Goal: Complete application form

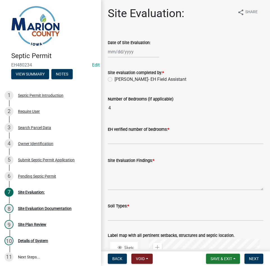
click at [134, 46] on div "Date of Site Evaluation:" at bounding box center [185, 42] width 155 height 7
click at [122, 52] on div at bounding box center [133, 51] width 51 height 11
select select "9"
select select "2025"
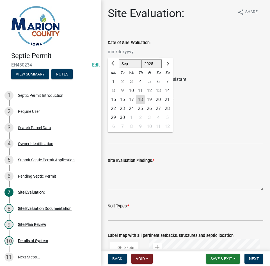
click at [122, 79] on div "2" at bounding box center [122, 81] width 9 height 9
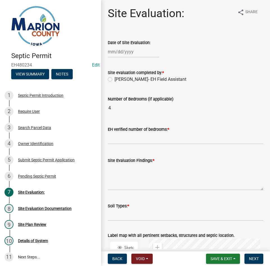
type input "09/02/2025"
click at [126, 79] on label "Cameron Kleinschmidt- EH Field Assistant" at bounding box center [150, 79] width 72 height 7
click at [118, 79] on input "Cameron Kleinschmidt- EH Field Assistant" at bounding box center [116, 78] width 4 height 4
radio input "true"
click at [113, 142] on input "text" at bounding box center [185, 138] width 155 height 11
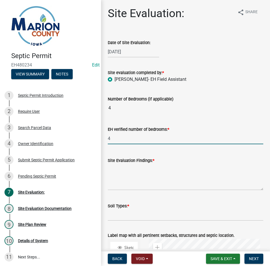
type input "4"
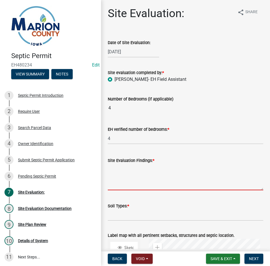
click at [119, 174] on textarea "Site Evaluation Findings: *" at bounding box center [185, 177] width 155 height 26
type textarea "d"
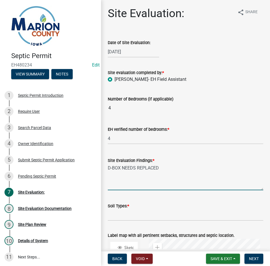
type textarea "D-BOX NEEDS REPLACED"
click at [118, 186] on textarea "D-BOX NEEDS REPLACED" at bounding box center [185, 177] width 155 height 26
click at [114, 210] on input "Soil Types: *" at bounding box center [185, 214] width 155 height 11
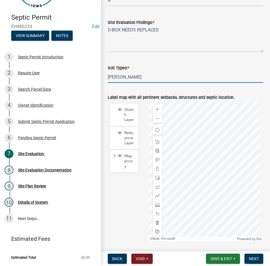
scroll to position [140, 0]
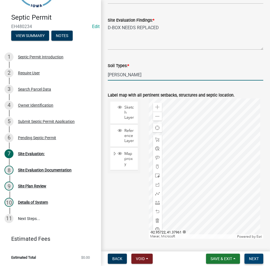
type input "CLINTON"
click at [255, 255] on button "Next" at bounding box center [253, 258] width 19 height 10
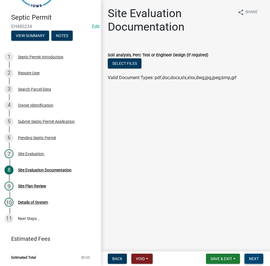
click at [256, 254] on button "Next" at bounding box center [253, 258] width 19 height 10
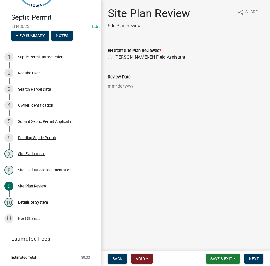
click at [129, 63] on wm-data-entity-input "EH Staff Site Plan Reviewed * Cameron Kleinschmidt-EH Field Assistant" at bounding box center [185, 52] width 155 height 25
click at [129, 59] on label "Cameron Kleinschmidt-EH Field Assistant" at bounding box center [149, 57] width 71 height 7
click at [118, 57] on input "Cameron Kleinschmidt-EH Field Assistant" at bounding box center [116, 56] width 4 height 4
radio input "true"
click at [124, 98] on div "Site Plan Review Site Plan Review share Share EH Staff Site Plan Reviewed * Cam…" at bounding box center [185, 54] width 164 height 95
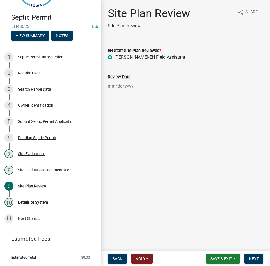
click at [124, 92] on wm-data-entity-input "Review Date" at bounding box center [185, 81] width 155 height 31
select select "9"
select select "2025"
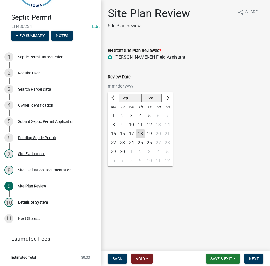
click at [123, 89] on div "Jan Feb Mar Apr May Jun Jul Aug Sep Oct Nov Dec 1525 1526 1527 1528 1529 1530 1…" at bounding box center [133, 85] width 51 height 11
click at [138, 134] on div "18" at bounding box center [140, 133] width 9 height 9
type input "[DATE]"
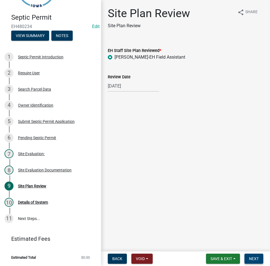
click at [248, 258] on button "Next" at bounding box center [253, 258] width 19 height 10
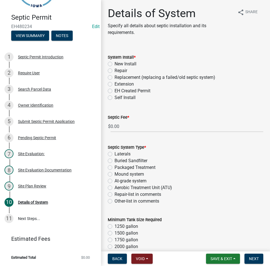
click at [114, 73] on div "Repair" at bounding box center [185, 70] width 155 height 7
click at [124, 71] on label "Repair" at bounding box center [120, 70] width 13 height 7
click at [118, 71] on input "Repair" at bounding box center [116, 69] width 4 height 4
radio input "true"
click at [135, 186] on label "Aerobic Treatment Unit (ATU)" at bounding box center [142, 187] width 57 height 7
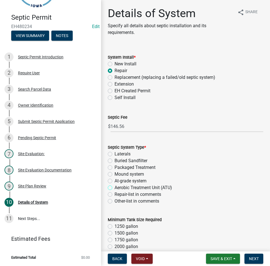
click at [118, 186] on input "Aerobic Treatment Unit (ATU)" at bounding box center [116, 186] width 4 height 4
radio input "true"
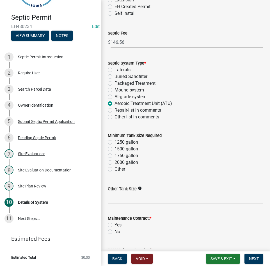
click at [125, 142] on label "1250 gallon" at bounding box center [126, 142] width 24 height 7
click at [118, 142] on input "1250 gallon" at bounding box center [116, 141] width 4 height 4
radio input "true"
click at [118, 169] on label "Other" at bounding box center [119, 169] width 11 height 7
click at [118, 169] on input "Other" at bounding box center [116, 168] width 4 height 4
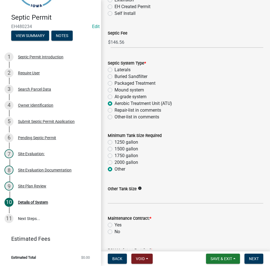
radio input "true"
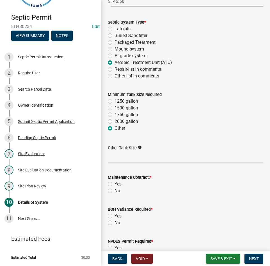
scroll to position [168, 0]
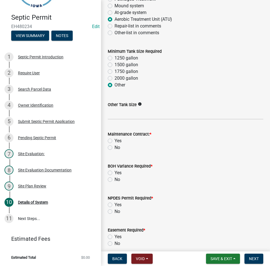
click at [114, 141] on label "Yes" at bounding box center [117, 140] width 7 height 7
click at [114, 141] on input "Yes" at bounding box center [116, 139] width 4 height 4
radio input "true"
click at [114, 180] on label "No" at bounding box center [117, 179] width 6 height 7
click at [114, 180] on input "No" at bounding box center [116, 178] width 4 height 4
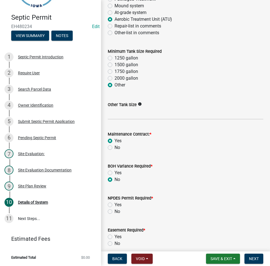
radio input "true"
click at [114, 211] on label "No" at bounding box center [117, 211] width 6 height 7
click at [114, 211] on input "No" at bounding box center [116, 210] width 4 height 4
radio input "true"
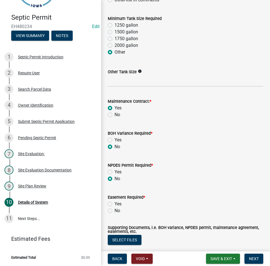
scroll to position [252, 0]
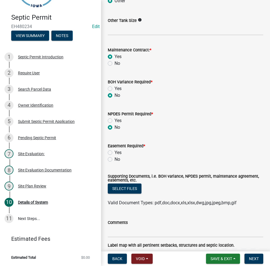
click at [114, 160] on label "No" at bounding box center [117, 159] width 6 height 7
click at [114, 159] on input "No" at bounding box center [116, 158] width 4 height 4
radio input "true"
click at [135, 240] on wm-data-entity-input "Comments" at bounding box center [185, 226] width 155 height 31
click at [138, 234] on input "Comments" at bounding box center [185, 231] width 155 height 11
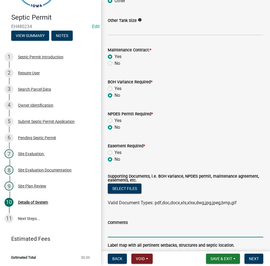
type input "MAINTAIN ALL SETBACKS"
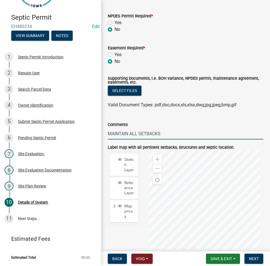
scroll to position [392, 0]
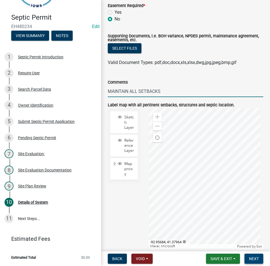
click at [255, 257] on span "Next" at bounding box center [253, 258] width 10 height 4
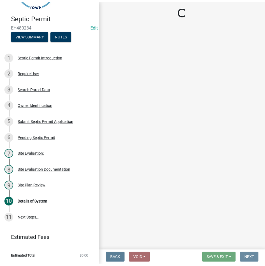
scroll to position [0, 0]
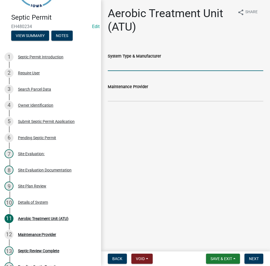
click at [167, 68] on input "System Type & Manufacturer" at bounding box center [185, 64] width 155 height 11
click at [144, 80] on div "Maintenance Provider" at bounding box center [185, 88] width 155 height 26
click at [153, 61] on input "System Type & Manufacturer" at bounding box center [185, 64] width 155 height 11
type input "NORWECO"
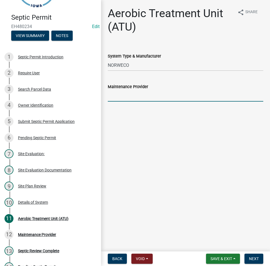
click at [136, 95] on input "Maintenance Provider" at bounding box center [185, 95] width 155 height 11
type input "CERTIFIED SEPTIC"
click at [254, 256] on span "Next" at bounding box center [253, 258] width 10 height 4
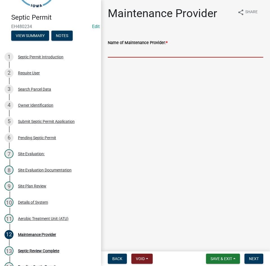
click at [171, 51] on input "Name of Maintenance Provider: *" at bounding box center [185, 51] width 155 height 11
type input "CERTIFIED SEPTIC"
click at [252, 263] on button "Next" at bounding box center [253, 258] width 19 height 10
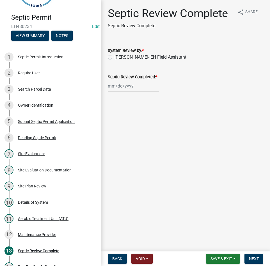
click at [149, 57] on label "Cameron Kleinschmidt- EH Field Assistant" at bounding box center [150, 57] width 72 height 7
click at [118, 57] on input "Cameron Kleinschmidt- EH Field Assistant" at bounding box center [116, 56] width 4 height 4
radio input "true"
select select "9"
select select "2025"
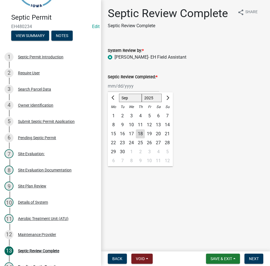
click at [143, 89] on div "Jan Feb Mar Apr May Jun Jul Aug Sep Oct Nov Dec 1525 1526 1527 1528 1529 1530 1…" at bounding box center [133, 85] width 51 height 11
click at [141, 134] on div "18" at bounding box center [140, 133] width 9 height 9
type input "[DATE]"
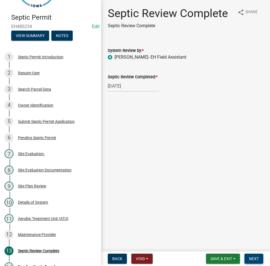
click at [256, 257] on span "Next" at bounding box center [253, 258] width 10 height 4
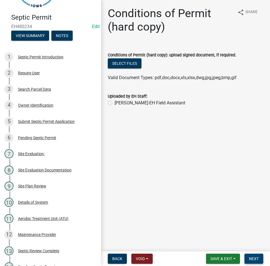
click at [245, 256] on button "Next" at bounding box center [253, 258] width 19 height 10
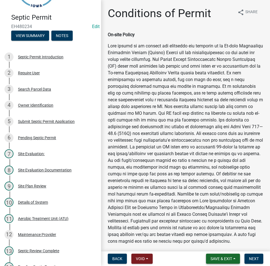
click at [213, 258] on span "Save & Exit" at bounding box center [221, 258] width 22 height 4
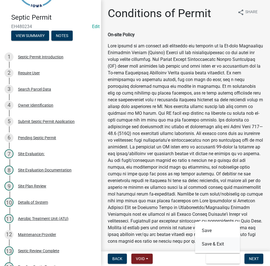
click at [214, 248] on button "Save & Exit" at bounding box center [217, 243] width 45 height 13
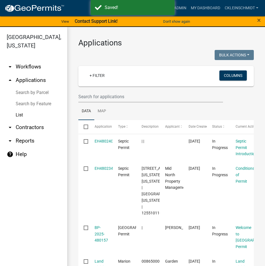
click at [32, 100] on link "Search by Feature" at bounding box center [33, 103] width 67 height 11
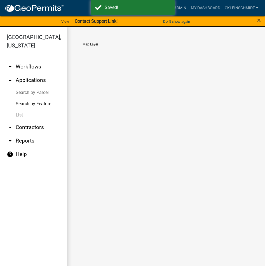
click at [24, 109] on link "List" at bounding box center [33, 114] width 67 height 11
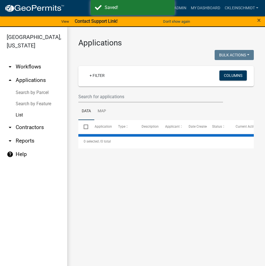
click at [30, 87] on link "Search by Parcel" at bounding box center [33, 92] width 67 height 11
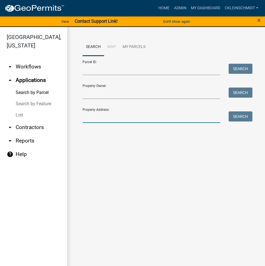
click at [114, 113] on input "Property Address:" at bounding box center [152, 116] width 138 height 11
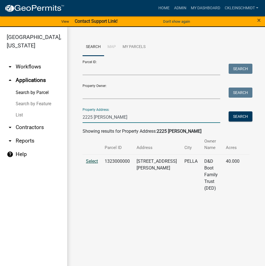
type input "2225 COOLIDGE"
drag, startPoint x: 93, startPoint y: 154, endPoint x: 105, endPoint y: 152, distance: 12.3
click at [93, 158] on span "Select" at bounding box center [92, 160] width 12 height 5
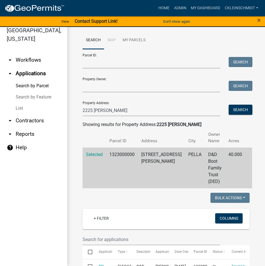
scroll to position [140, 0]
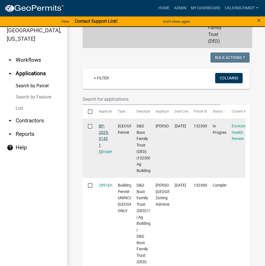
click at [105, 127] on link "BP-2025-0145 1 1" at bounding box center [104, 139] width 10 height 30
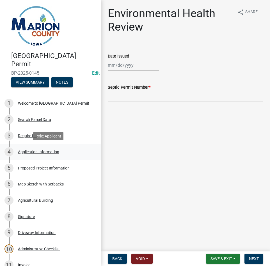
click at [36, 148] on div "4 Application Information" at bounding box center [47, 151] width 87 height 9
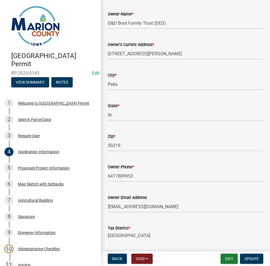
scroll to position [336, 0]
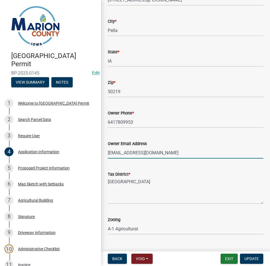
drag, startPoint x: 125, startPoint y: 156, endPoint x: 106, endPoint y: 154, distance: 19.7
click at [105, 154] on div "Owner Email Address Lcfarms02@yahoo.com" at bounding box center [185, 145] width 164 height 26
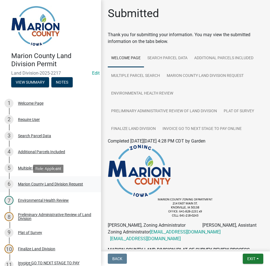
click at [41, 182] on div "Marion County Land Division Request" at bounding box center [50, 184] width 65 height 4
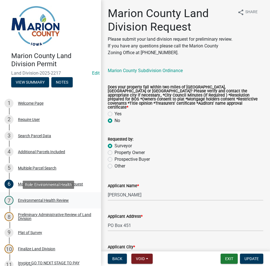
click at [40, 200] on div "Environmental Health Review" at bounding box center [43, 200] width 51 height 4
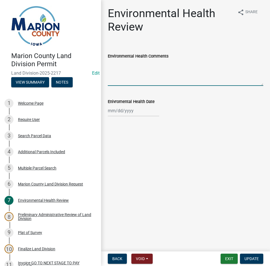
click at [139, 73] on textarea "Environmental Health Comments" at bounding box center [185, 72] width 155 height 26
type textarea "n"
type textarea "NO CONCERNS"
click at [130, 108] on div at bounding box center [133, 110] width 51 height 11
select select "9"
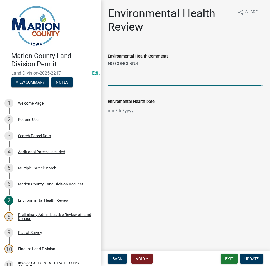
select select "2025"
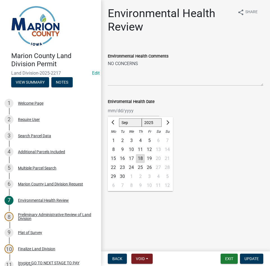
drag, startPoint x: 138, startPoint y: 159, endPoint x: 199, endPoint y: 204, distance: 76.0
click at [139, 159] on div "18" at bounding box center [140, 158] width 9 height 9
type input "[DATE]"
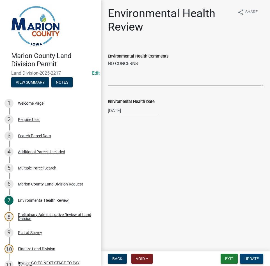
click at [253, 256] on span "Update" at bounding box center [251, 258] width 14 height 4
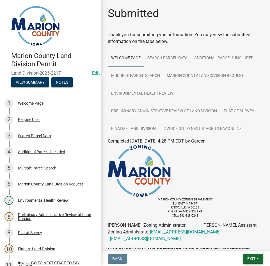
click at [253, 258] on span "Exit" at bounding box center [251, 258] width 8 height 4
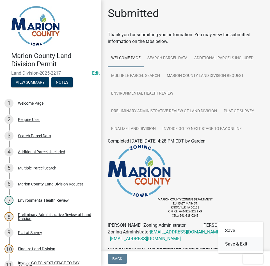
click at [244, 247] on button "Save & Exit" at bounding box center [240, 243] width 45 height 13
